Goal: Use online tool/utility: Utilize a website feature to perform a specific function

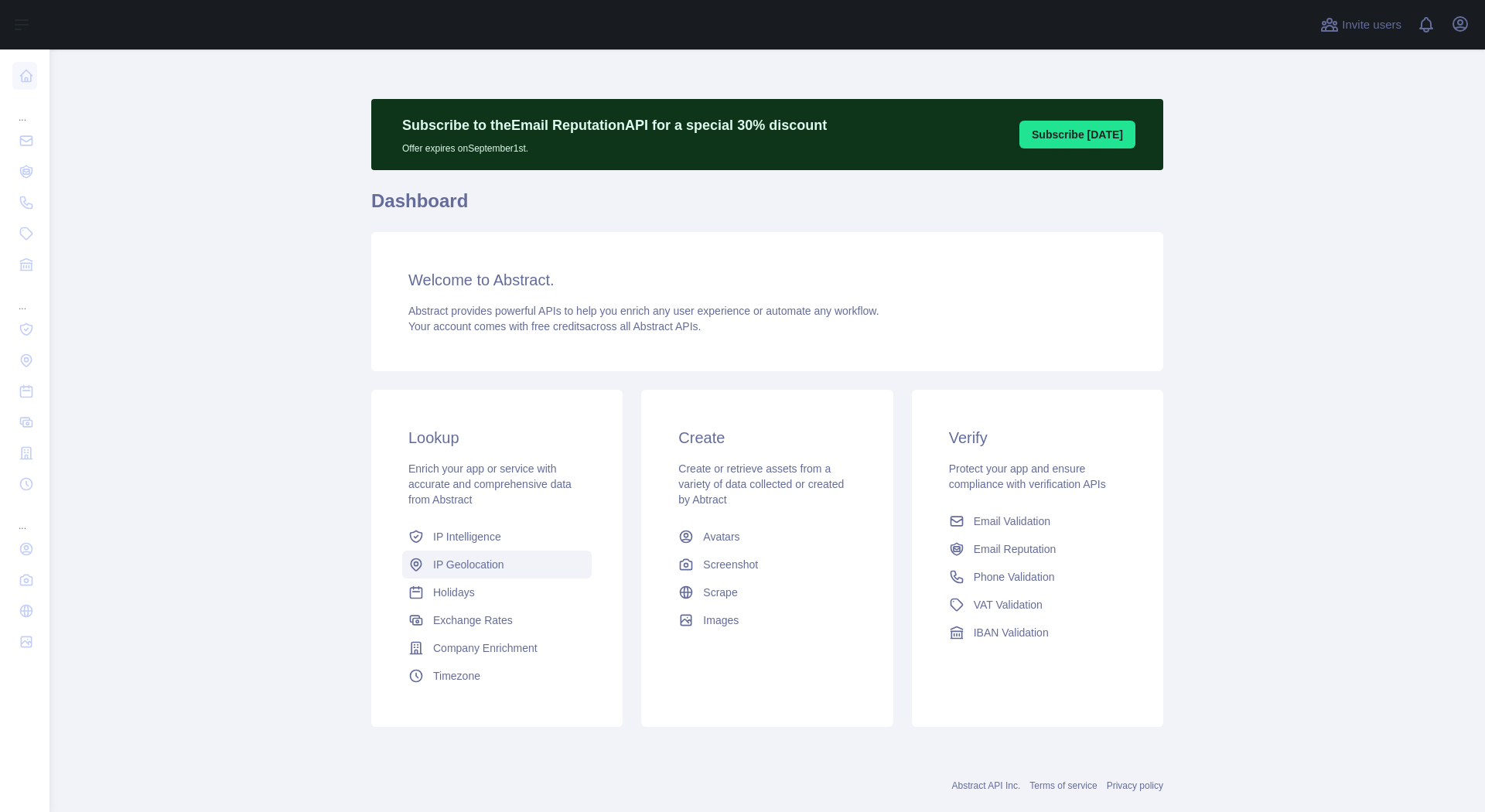
click at [448, 564] on span "IP Geolocation" at bounding box center [469, 564] width 71 height 16
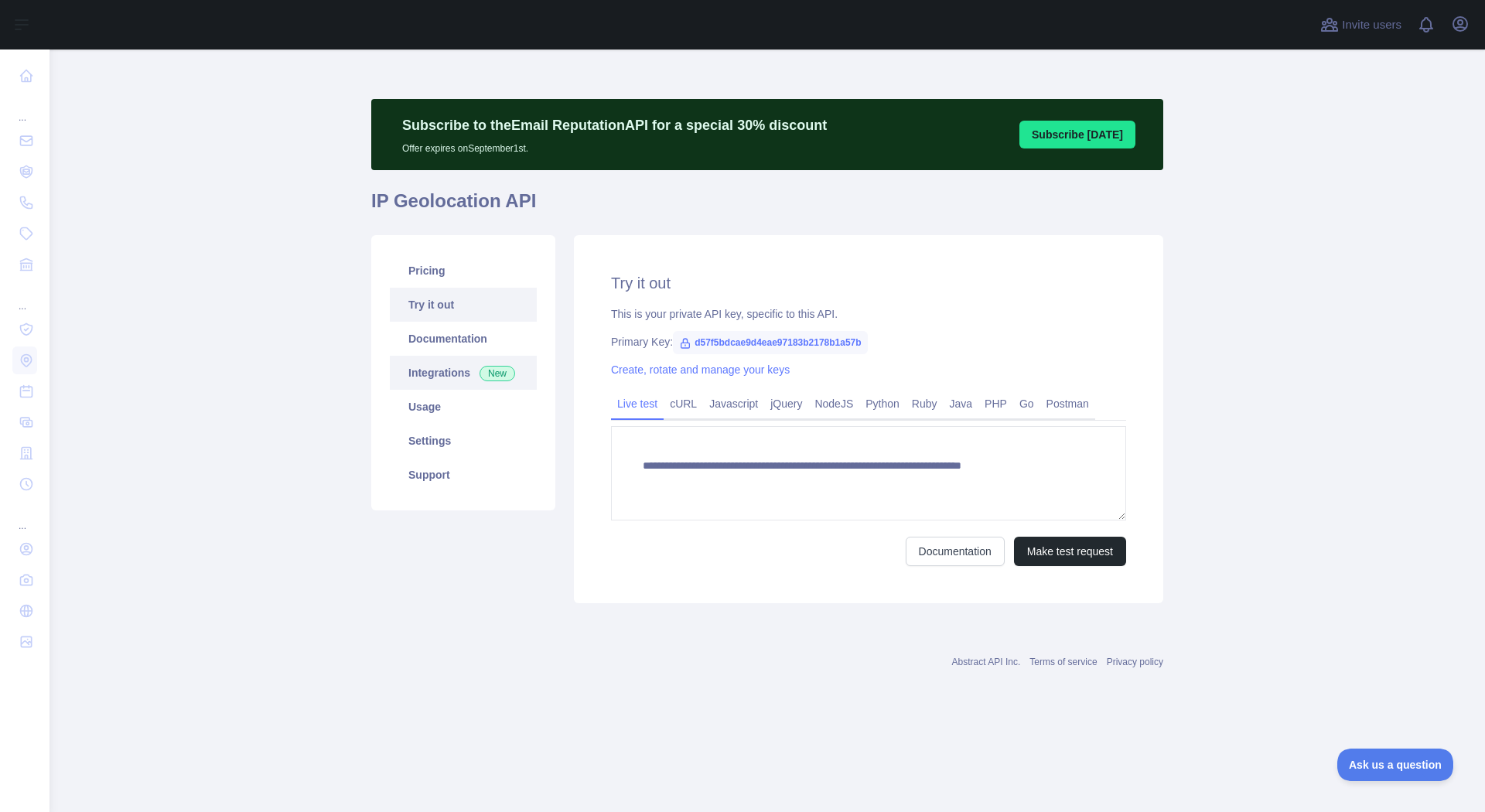
type textarea "**********"
click at [421, 409] on link "Usage" at bounding box center [464, 406] width 147 height 34
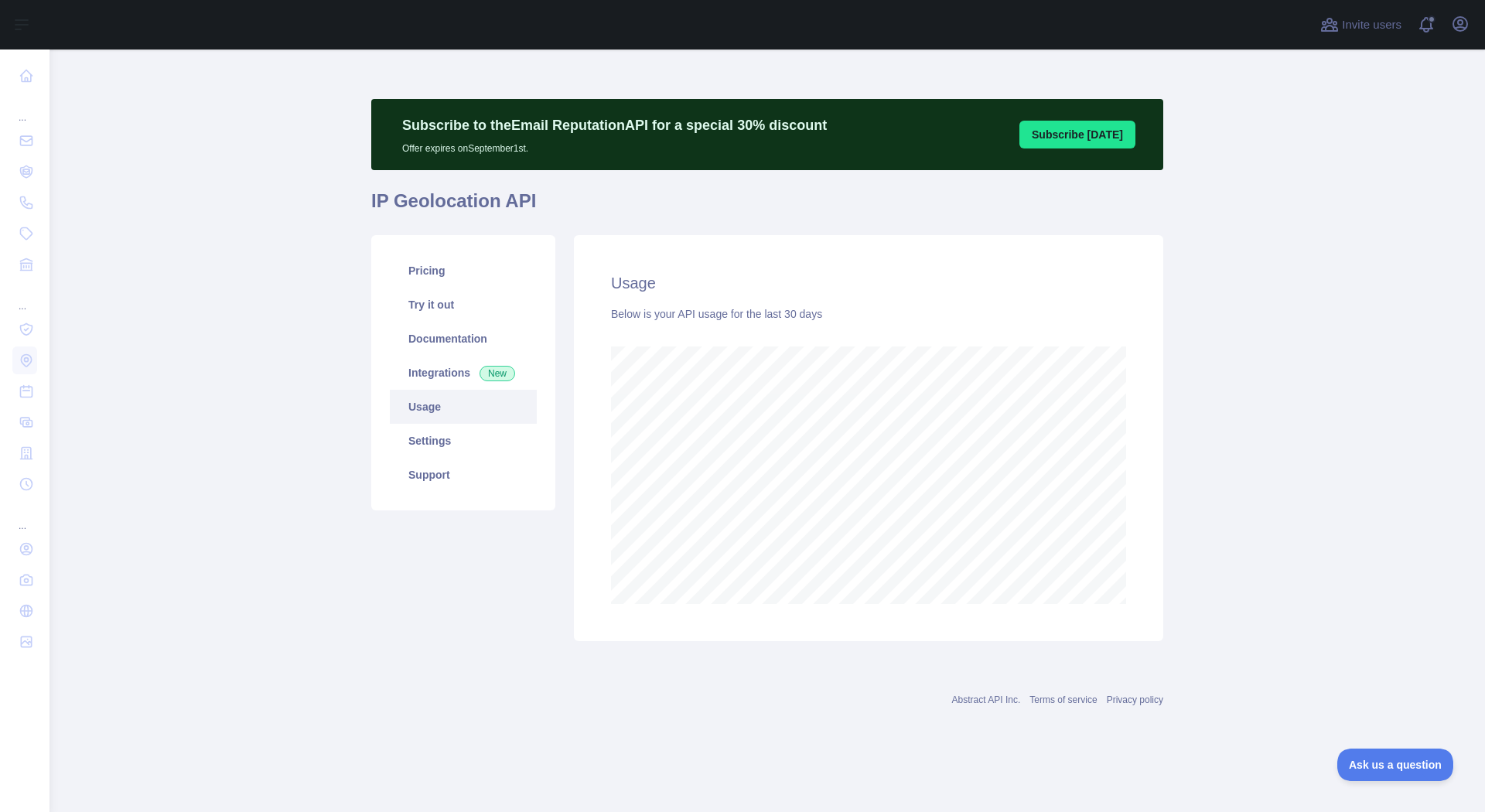
scroll to position [763, 1436]
